Goal: Book appointment/travel/reservation

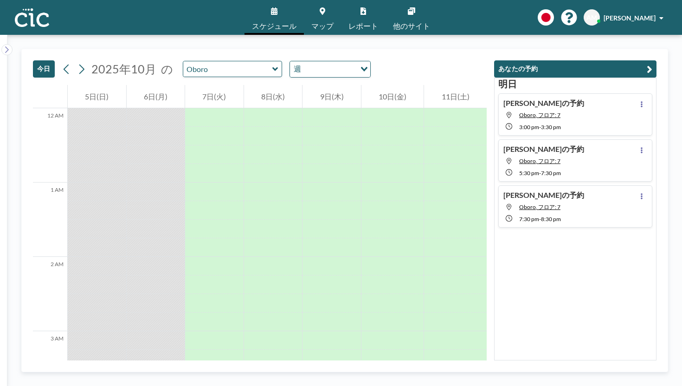
scroll to position [968, 0]
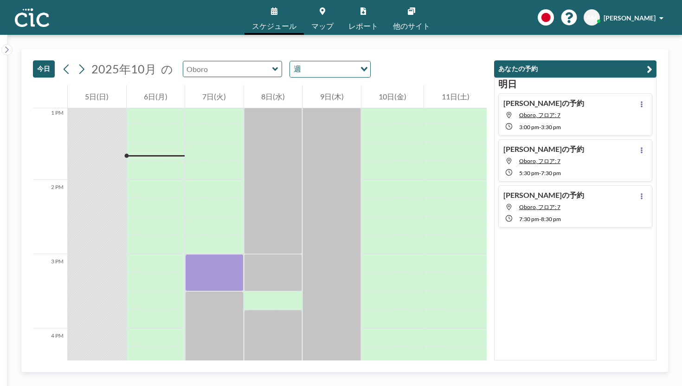
click at [199, 61] on input "text" at bounding box center [227, 68] width 89 height 15
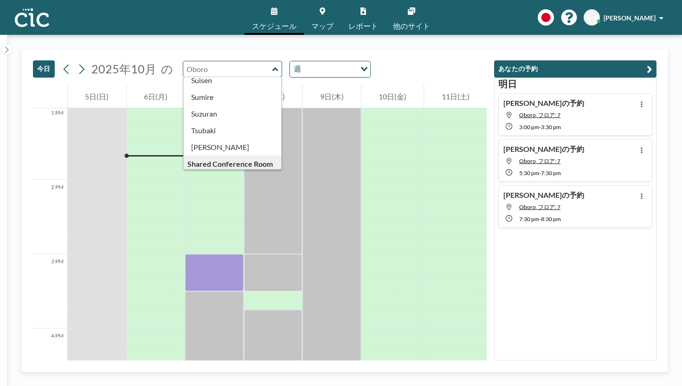
scroll to position [397, 0]
type input "Usu"
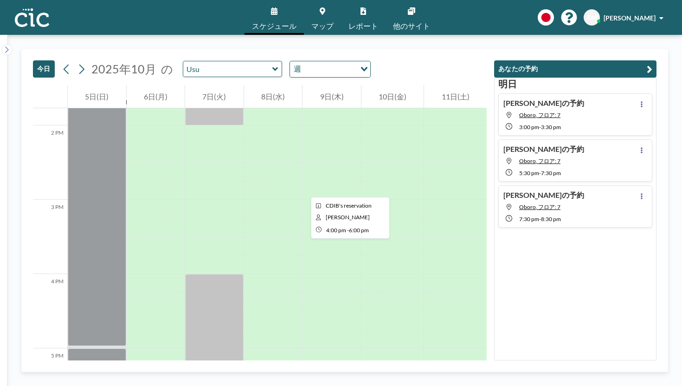
scroll to position [1057, 0]
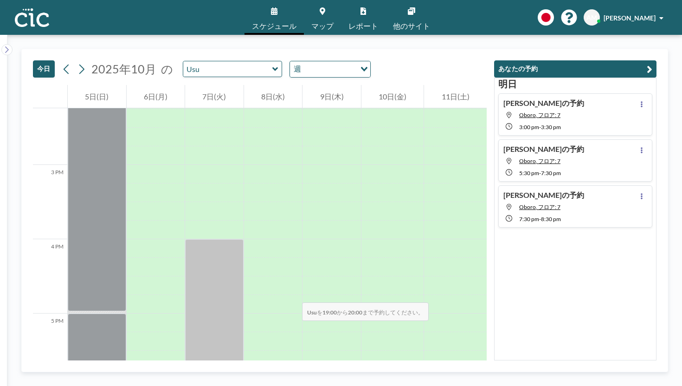
drag, startPoint x: 237, startPoint y: 186, endPoint x: 236, endPoint y: 236, distance: 50.6
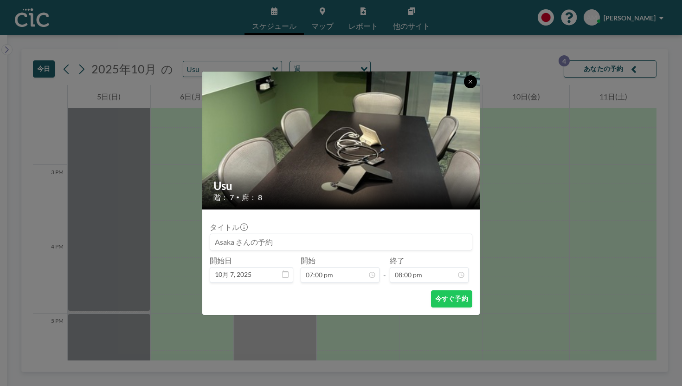
click at [468, 84] on icon at bounding box center [471, 82] width 6 height 6
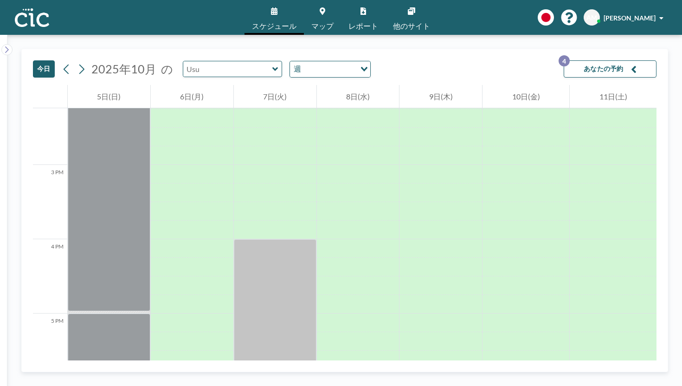
click at [210, 61] on input "text" at bounding box center [227, 68] width 89 height 15
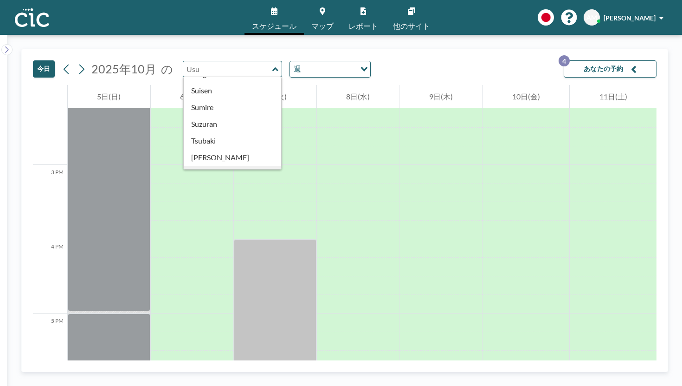
scroll to position [397, 0]
type input "Une"
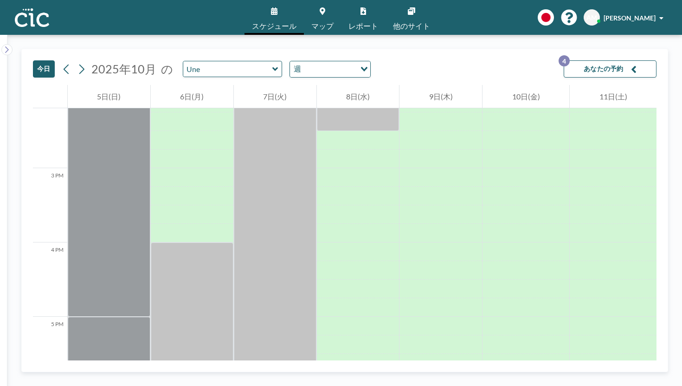
scroll to position [1058, 0]
click at [222, 61] on div "Une" at bounding box center [233, 69] width 100 height 16
click at [214, 61] on input "text" at bounding box center [227, 68] width 89 height 15
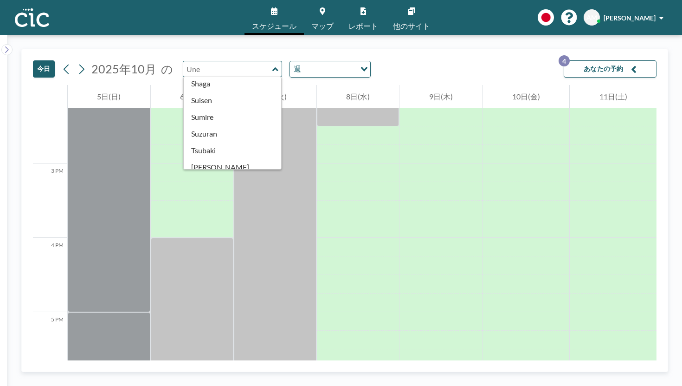
scroll to position [397, 0]
type input "Wata"
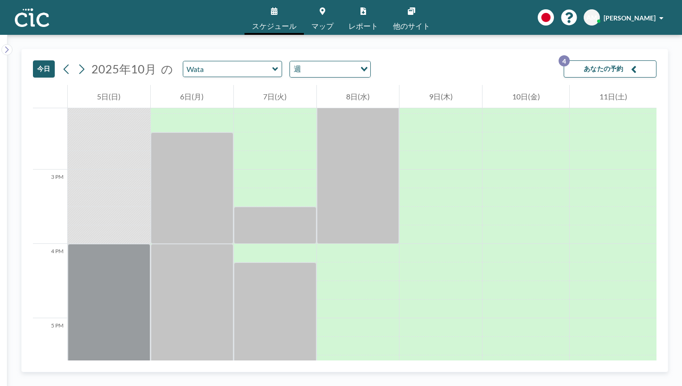
scroll to position [1022, 0]
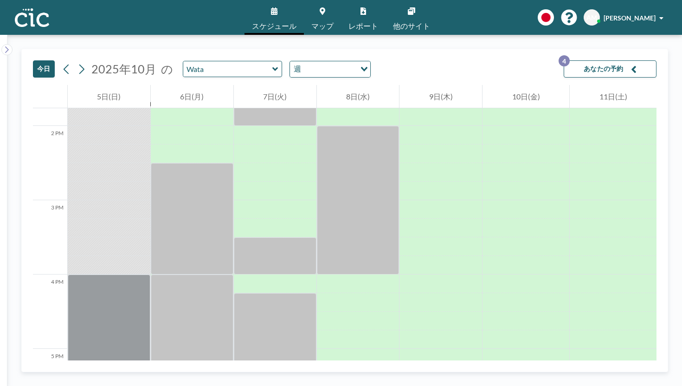
drag, startPoint x: 258, startPoint y: 190, endPoint x: 257, endPoint y: 316, distance: 126.7
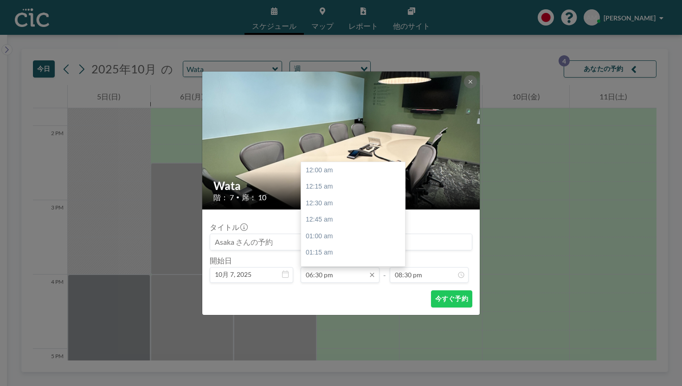
scroll to position [1096, 0]
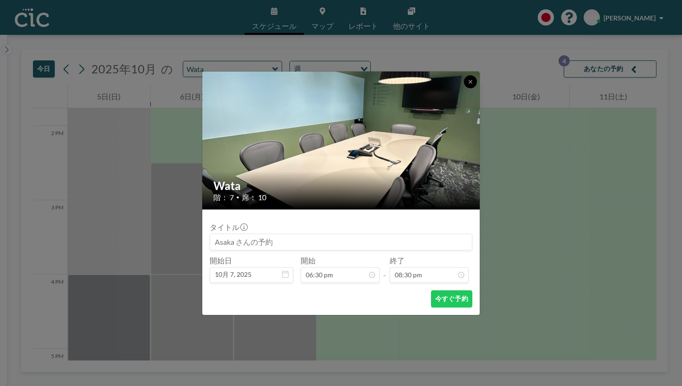
click at [468, 84] on icon at bounding box center [471, 82] width 6 height 6
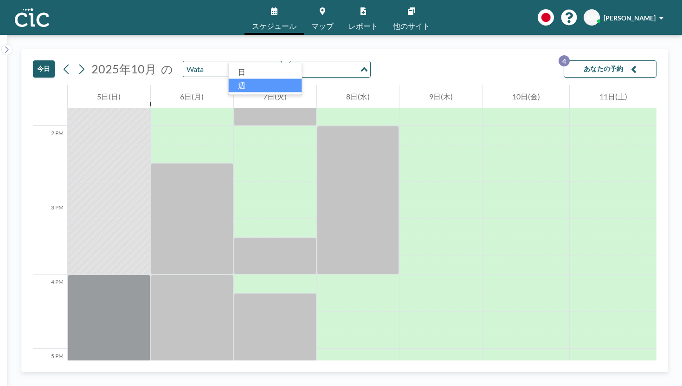
click at [291, 63] on input "Search for option" at bounding box center [325, 69] width 68 height 12
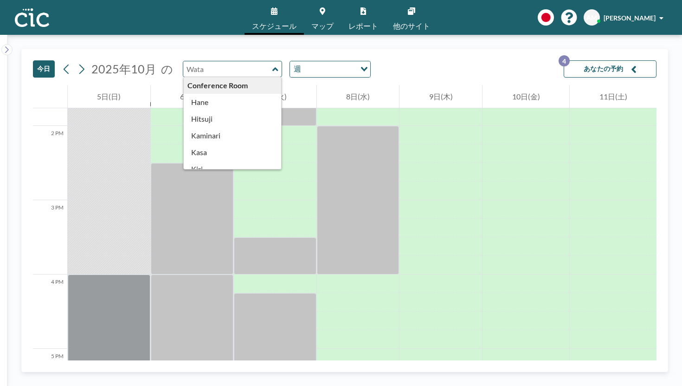
click at [211, 61] on input "text" at bounding box center [227, 68] width 89 height 15
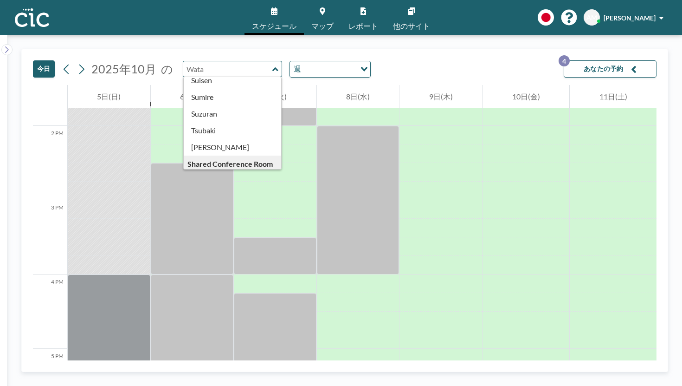
scroll to position [392, 0]
type input "Suji"
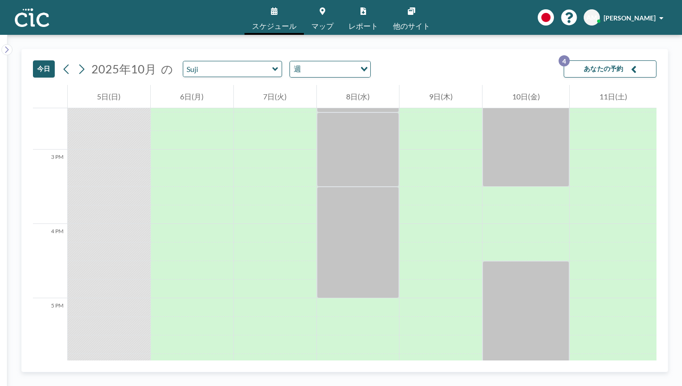
scroll to position [1054, 0]
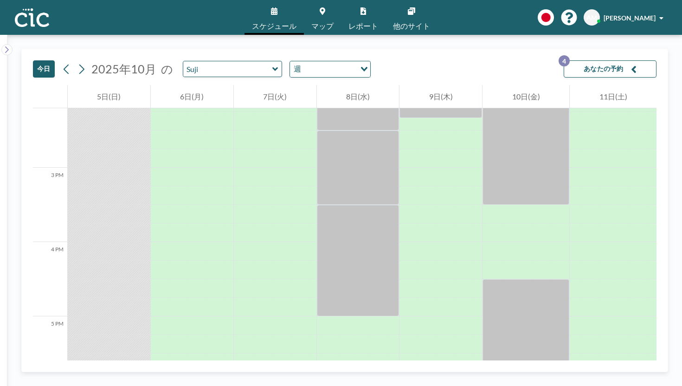
drag, startPoint x: 265, startPoint y: 154, endPoint x: 265, endPoint y: 359, distance: 205.1
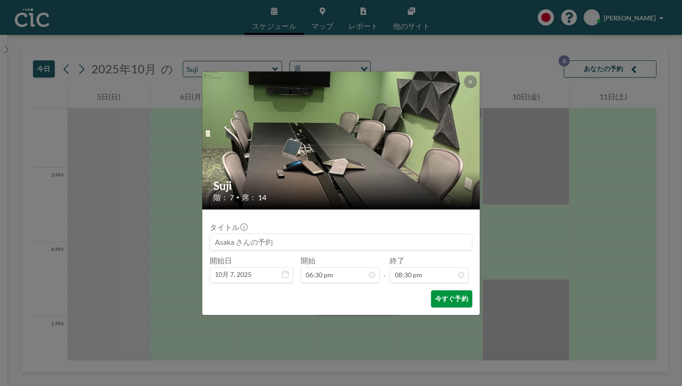
click at [433, 290] on button "今すぐ予約" at bounding box center [451, 298] width 41 height 17
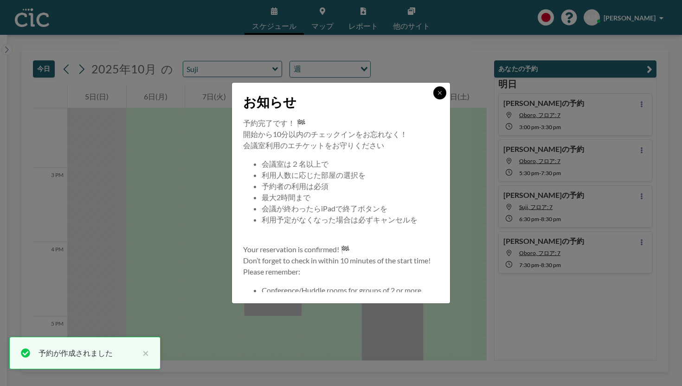
click at [433, 99] on button at bounding box center [439, 92] width 13 height 13
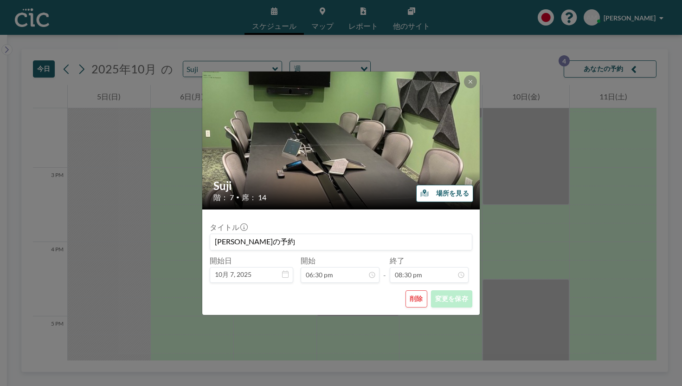
drag, startPoint x: 288, startPoint y: 198, endPoint x: 232, endPoint y: 186, distance: 57.4
click at [232, 186] on div "[PERSON_NAME] 階： 7 • 席： 14" at bounding box center [341, 190] width 278 height 38
copy div "[PERSON_NAME] 階： 7 • 席： 14"
